Goal: Find contact information: Find contact information

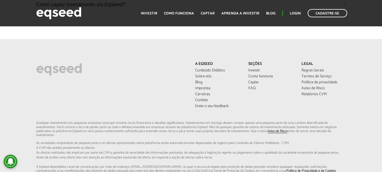
scroll to position [1592, 0]
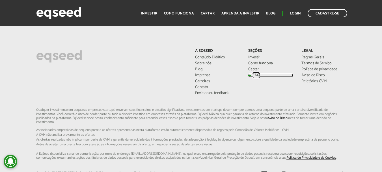
click at [251, 73] on link "FAQ" at bounding box center [270, 75] width 45 height 4
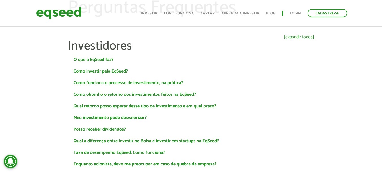
scroll to position [28, 0]
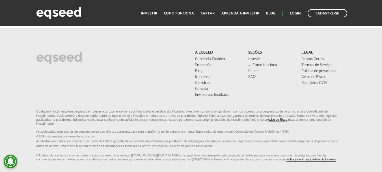
scroll to position [1586, 0]
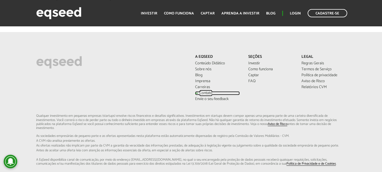
click at [202, 92] on link "Contato" at bounding box center [217, 93] width 45 height 4
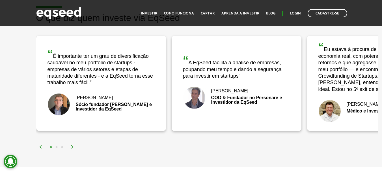
scroll to position [885, 0]
